Goal: Information Seeking & Learning: Learn about a topic

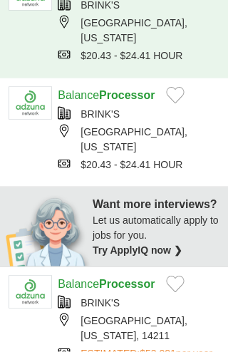
scroll to position [385, 0]
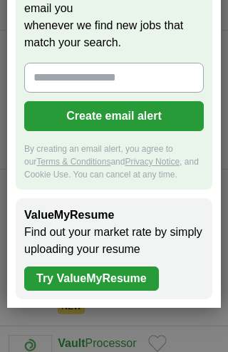
scroll to position [145, 0]
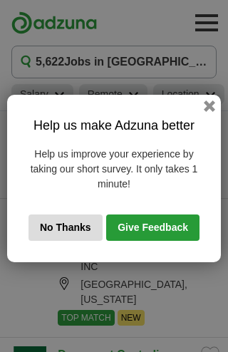
click at [210, 103] on button "button" at bounding box center [209, 106] width 11 height 11
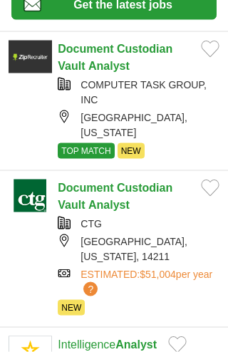
scroll to position [212, 0]
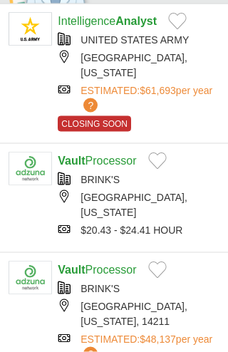
scroll to position [747, 0]
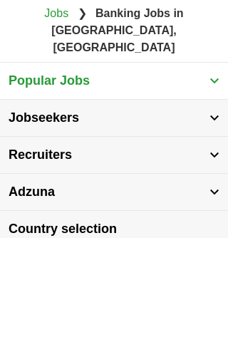
scroll to position [2729, 0]
